Goal: Find specific page/section: Find specific page/section

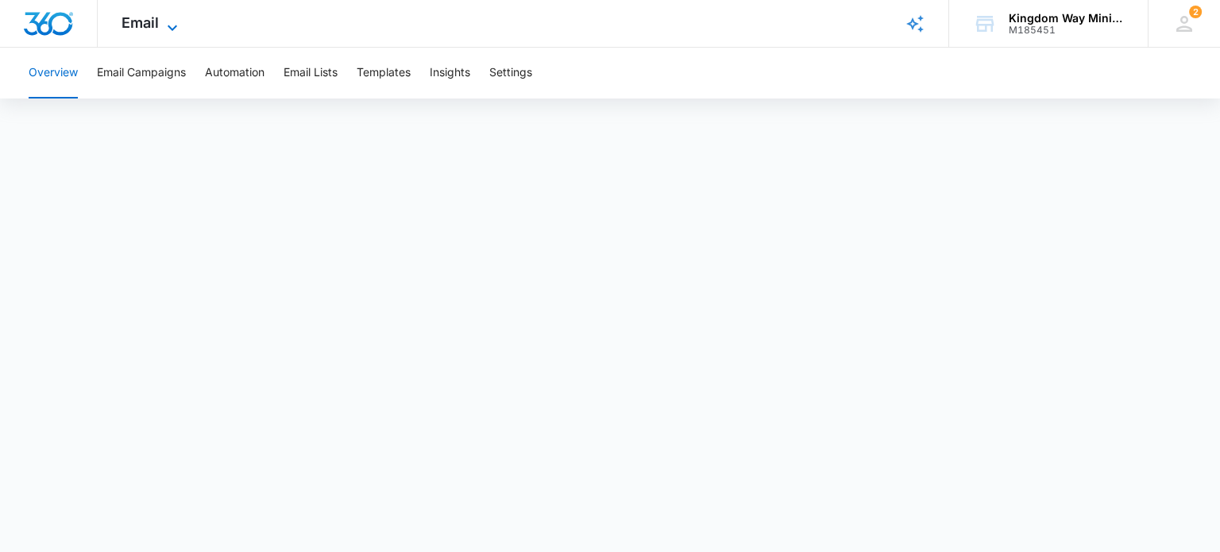
click at [140, 24] on span "Email" at bounding box center [140, 22] width 37 height 17
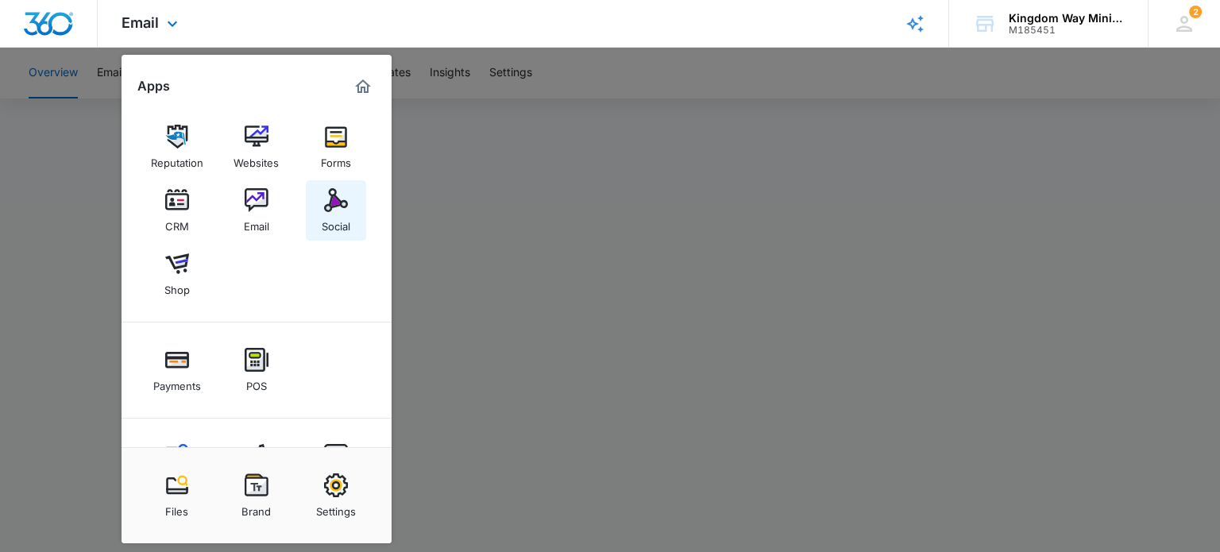
click at [325, 207] on img at bounding box center [336, 200] width 24 height 24
